Goal: Task Accomplishment & Management: Use online tool/utility

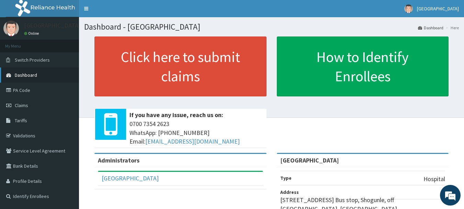
click at [33, 75] on span "Dashboard" at bounding box center [26, 75] width 22 height 6
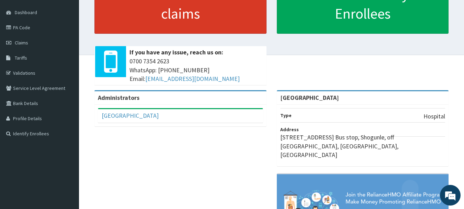
scroll to position [59, 0]
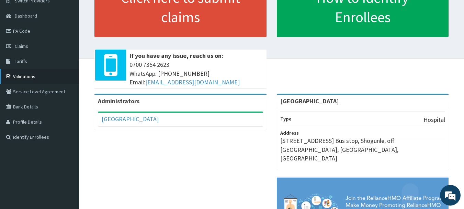
click at [18, 79] on link "Validations" at bounding box center [39, 76] width 79 height 15
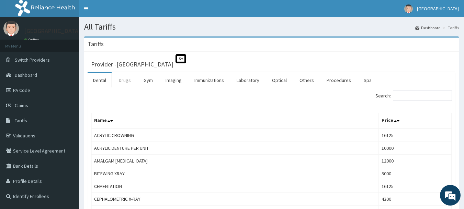
click at [129, 83] on link "Drugs" at bounding box center [124, 80] width 23 height 14
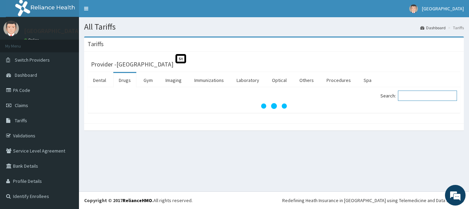
click at [410, 97] on input "Search:" at bounding box center [427, 95] width 59 height 10
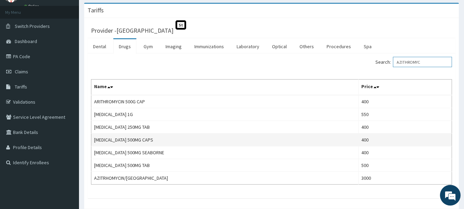
scroll to position [34, 0]
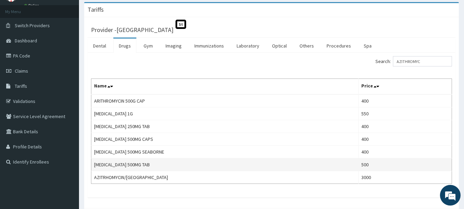
click at [127, 166] on td "[MEDICAL_DATA] 500MG TAB" at bounding box center [224, 164] width 267 height 13
copy td "[MEDICAL_DATA] 500MG TAB"
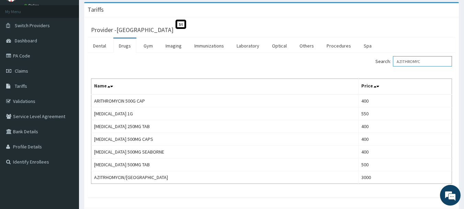
click at [422, 58] on input "AZITHROMYC" at bounding box center [422, 61] width 59 height 10
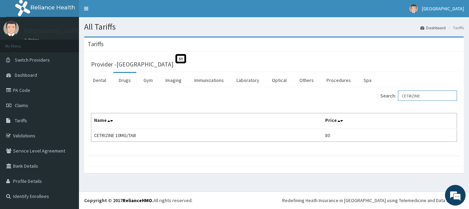
click at [418, 94] on input "CETRIZINE" at bounding box center [427, 95] width 59 height 10
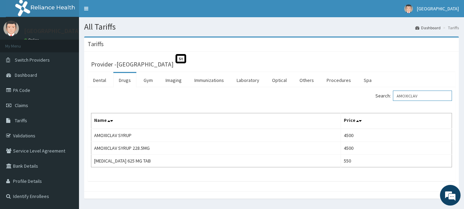
type input "AMOXICLAV"
